Goal: Book appointment/travel/reservation

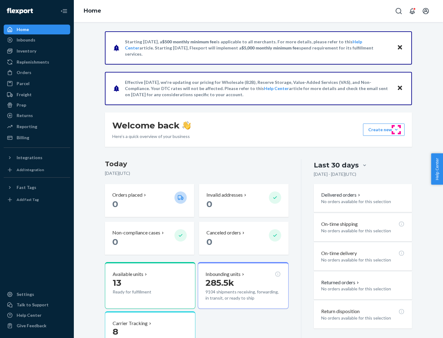
click at [396, 130] on button "Create new Create new inbound Create new order Create new product" at bounding box center [384, 130] width 42 height 12
click at [37, 40] on div "Inbounds" at bounding box center [36, 40] width 65 height 9
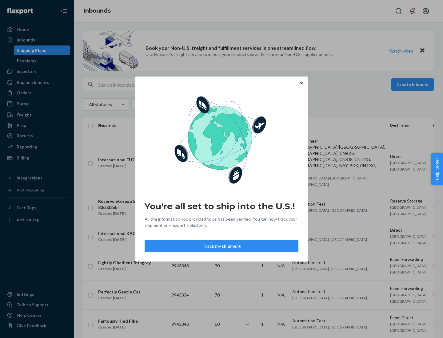
click at [221, 246] on button "Track my shipment" at bounding box center [222, 246] width 154 height 12
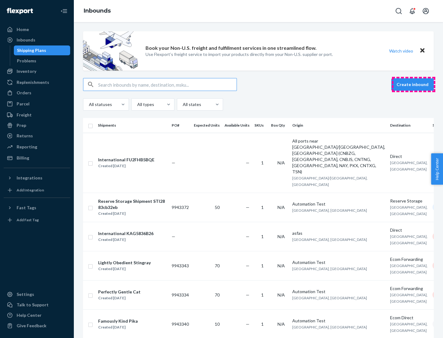
click at [413, 85] on button "Create inbound" at bounding box center [412, 84] width 42 height 12
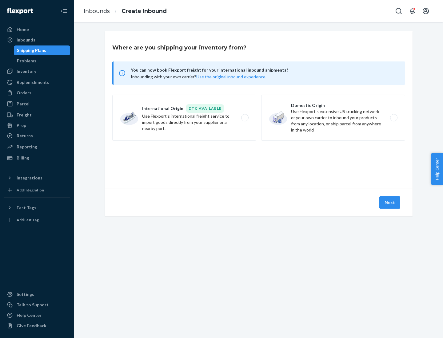
click at [184, 118] on label "International Origin DTC Available Use Flexport's international freight service…" at bounding box center [184, 118] width 144 height 46
click at [244, 118] on input "International Origin DTC Available Use Flexport's international freight service…" at bounding box center [246, 118] width 4 height 4
radio input "true"
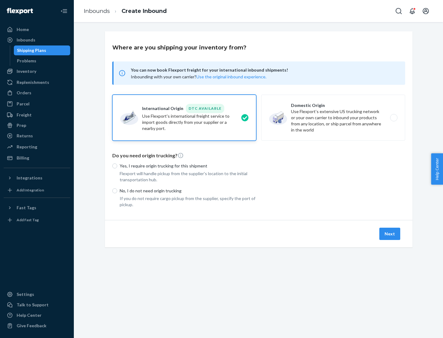
click at [188, 191] on p "No, I do not need origin trucking" at bounding box center [188, 191] width 137 height 6
click at [117, 191] on input "No, I do not need origin trucking" at bounding box center [114, 191] width 5 height 5
radio input "true"
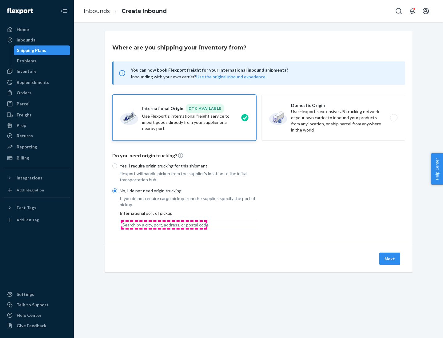
click at [164, 225] on div "Search by a city, port, address, or postal code" at bounding box center [165, 225] width 86 height 6
click at [123, 225] on input "Search by a city, port, address, or postal code" at bounding box center [122, 225] width 1 height 6
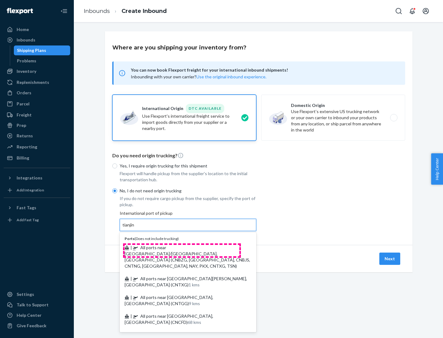
click at [182, 248] on span "| All ports near [GEOGRAPHIC_DATA]/[GEOGRAPHIC_DATA], [GEOGRAPHIC_DATA] (CNBZG,…" at bounding box center [187, 257] width 125 height 24
click at [135, 228] on input "tianjin" at bounding box center [128, 225] width 13 height 6
type input "All ports near [GEOGRAPHIC_DATA]/[GEOGRAPHIC_DATA], [GEOGRAPHIC_DATA] (CNBZG, […"
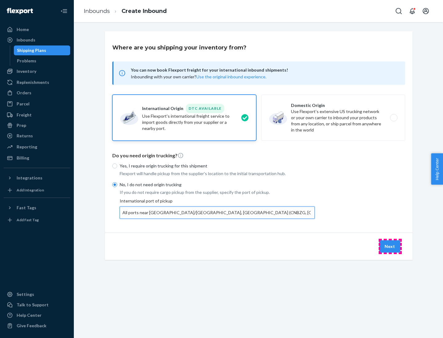
click at [390, 246] on button "Next" at bounding box center [389, 246] width 21 height 12
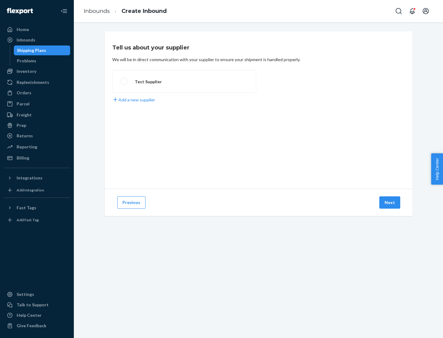
click at [184, 81] on label "Test Supplier" at bounding box center [184, 81] width 144 height 23
click at [124, 81] on input "Test Supplier" at bounding box center [122, 82] width 4 height 4
radio input "true"
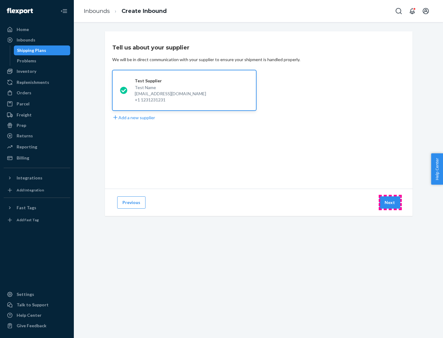
click at [390, 203] on button "Next" at bounding box center [389, 203] width 21 height 12
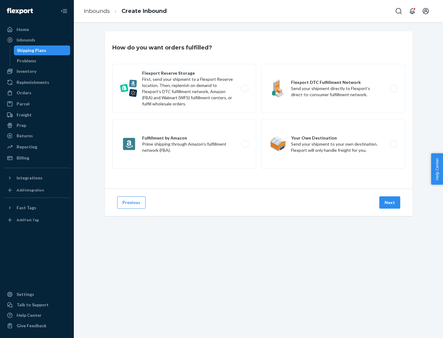
click at [184, 89] on label "Flexport Reserve Storage First, send your shipment to a Flexport Reserve locati…" at bounding box center [184, 88] width 144 height 49
click at [244, 89] on input "Flexport Reserve Storage First, send your shipment to a Flexport Reserve locati…" at bounding box center [246, 89] width 4 height 4
radio input "true"
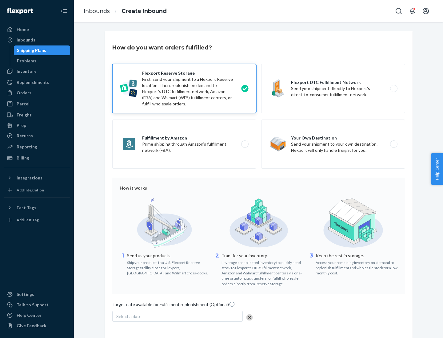
scroll to position [50, 0]
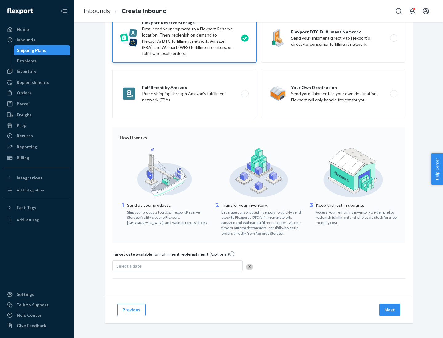
click at [390, 310] on button "Next" at bounding box center [389, 310] width 21 height 12
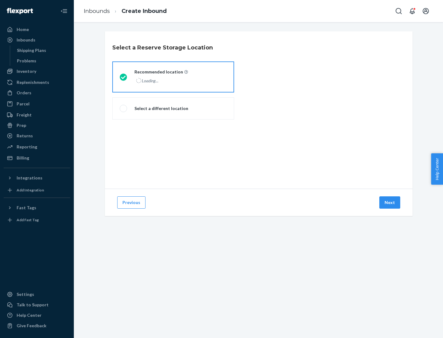
click at [173, 77] on div "Loading..." at bounding box center [160, 80] width 52 height 9
click at [124, 77] on input "Recommended location Loading..." at bounding box center [122, 77] width 4 height 4
click at [390, 203] on button "Next" at bounding box center [389, 203] width 21 height 12
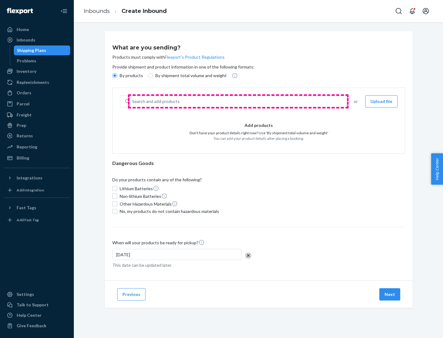
click at [238, 101] on div "Search and add products" at bounding box center [237, 101] width 216 height 11
click at [133, 101] on input "Search and add products" at bounding box center [132, 101] width 1 height 6
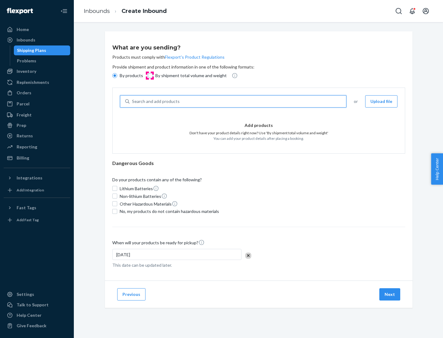
click at [149, 76] on input "By shipment total volume and weight" at bounding box center [150, 75] width 5 height 5
radio input "true"
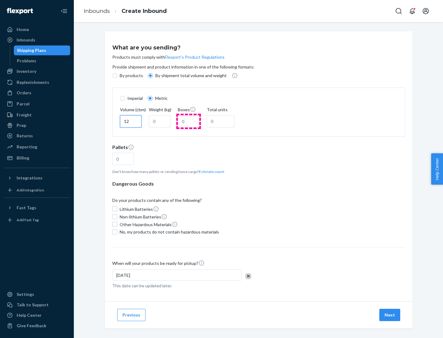
type input "12"
type input "22"
type input "222"
type input "121"
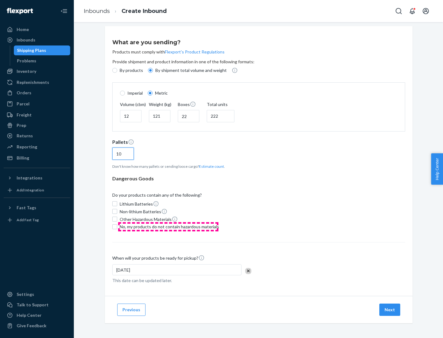
type input "10"
click at [168, 227] on span "No, my products do not contain hazardous materials" at bounding box center [169, 227] width 99 height 6
click at [117, 227] on input "No, my products do not contain hazardous materials" at bounding box center [114, 226] width 5 height 5
checkbox input "true"
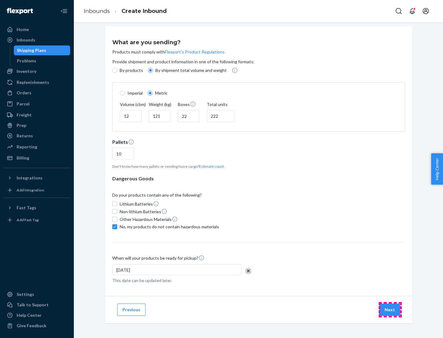
click at [390, 310] on button "Next" at bounding box center [389, 310] width 21 height 12
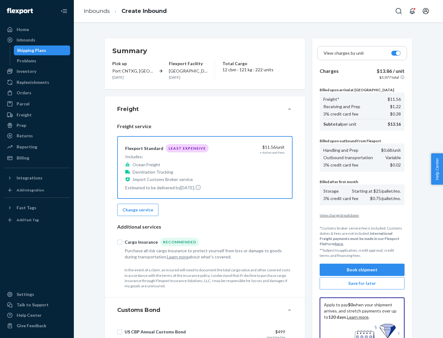
scroll to position [90, 0]
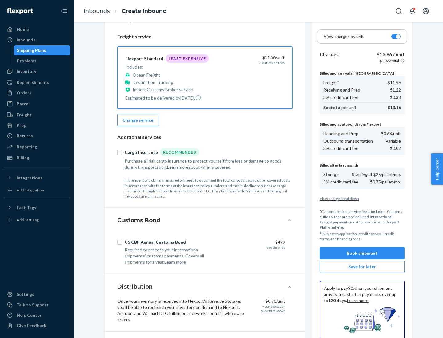
click at [362, 253] on button "Book shipment" at bounding box center [362, 253] width 85 height 12
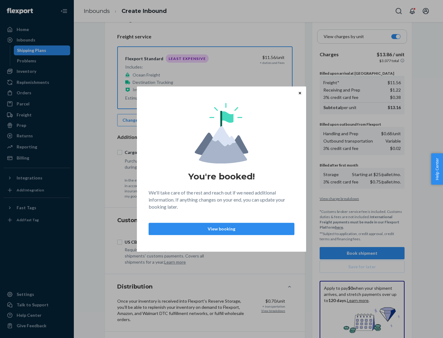
click at [221, 229] on p "View booking" at bounding box center [221, 229] width 135 height 6
